Goal: Task Accomplishment & Management: Use online tool/utility

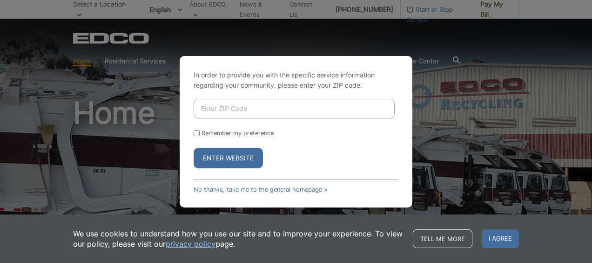
click at [244, 106] on input "Enter ZIP Code" at bounding box center [294, 109] width 201 height 20
type input "91932"
click at [227, 158] on button "Enter Website" at bounding box center [228, 158] width 69 height 20
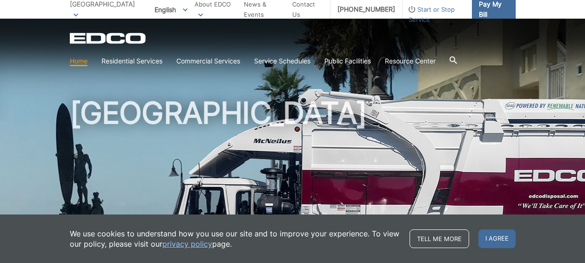
click at [472, 12] on link "Pay My Bill" at bounding box center [494, 9] width 44 height 19
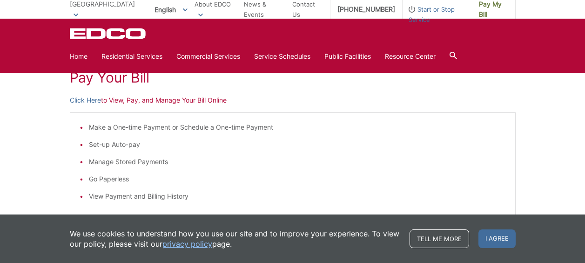
scroll to position [140, 0]
click at [77, 101] on link "Click Here" at bounding box center [85, 101] width 31 height 10
